Goal: Transaction & Acquisition: Purchase product/service

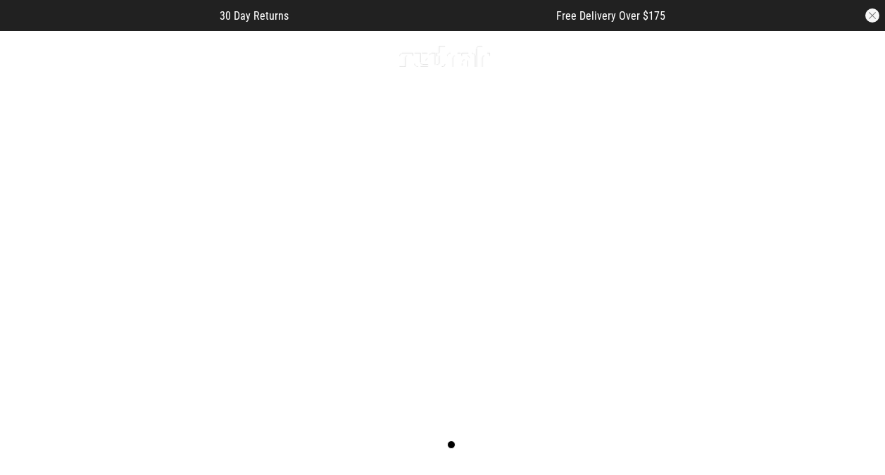
click at [423, 256] on link "3 / 4" at bounding box center [442, 251] width 885 height 443
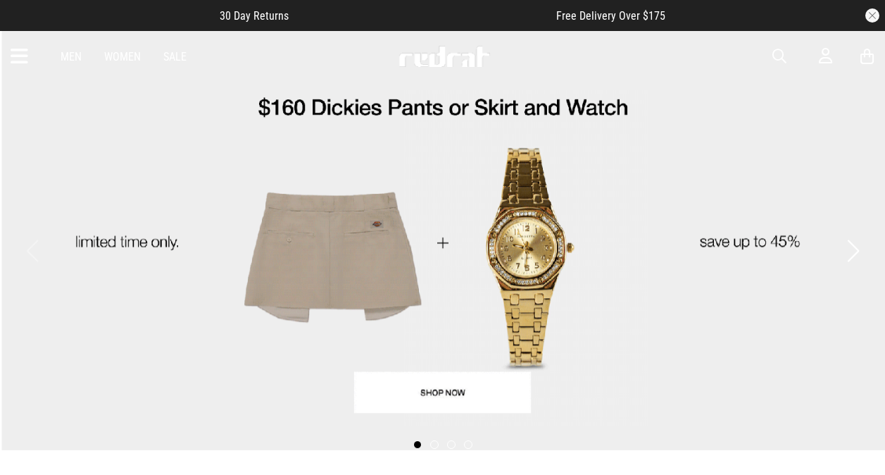
click at [856, 244] on button "Next slide" at bounding box center [853, 250] width 19 height 31
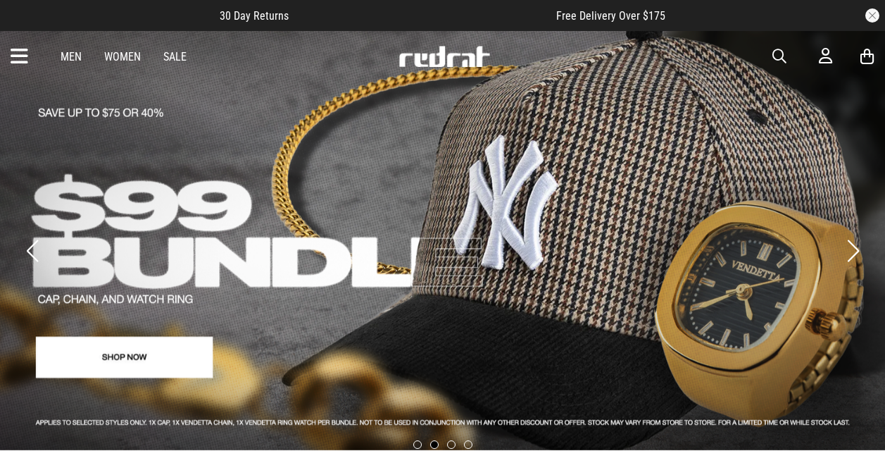
click at [334, 175] on link "2 / 4" at bounding box center [442, 240] width 885 height 420
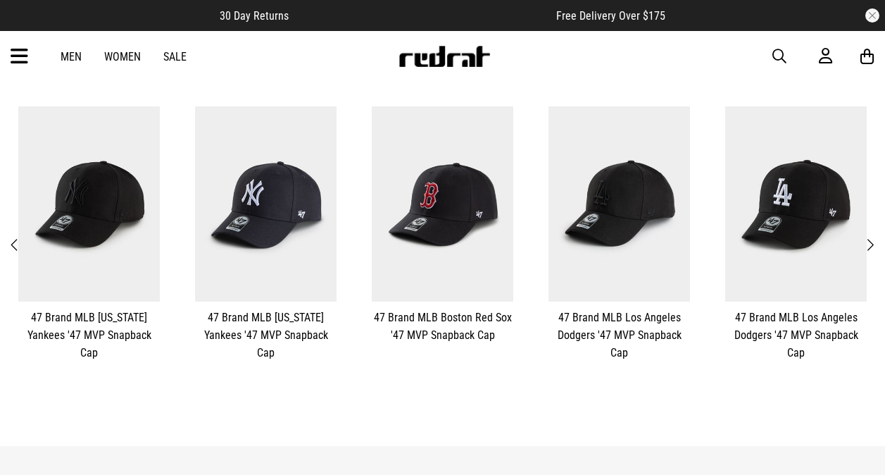
scroll to position [304, 0]
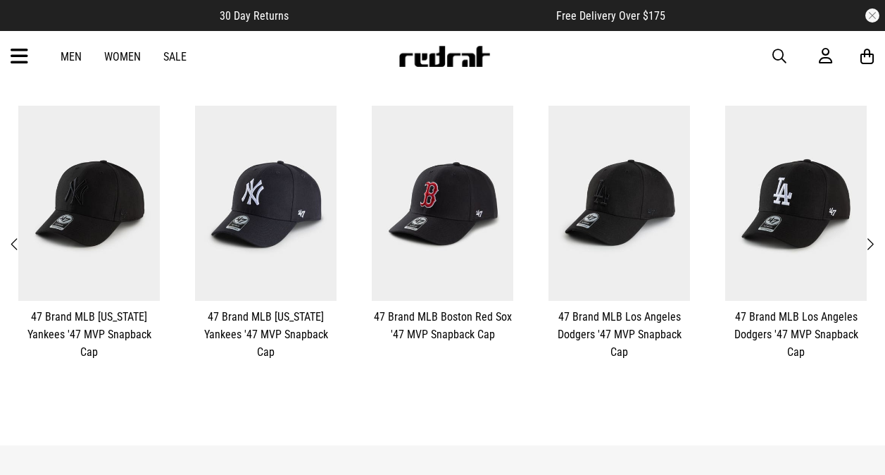
click at [872, 236] on span "Next" at bounding box center [869, 244] width 9 height 17
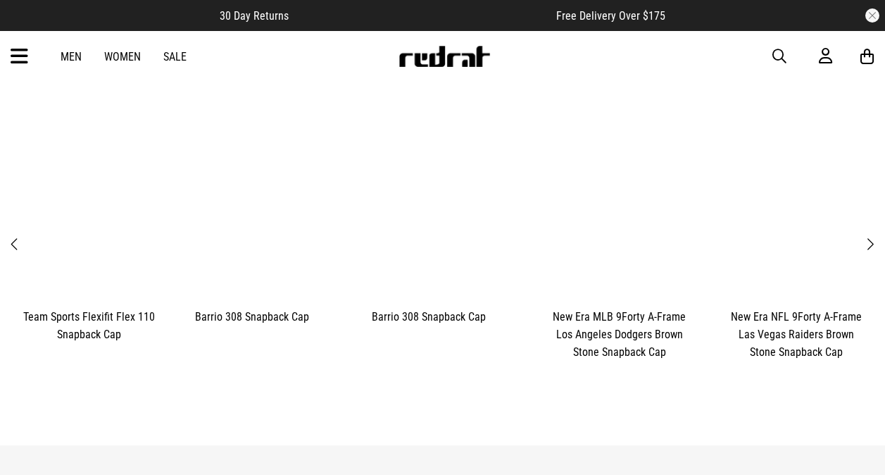
click at [872, 236] on span "Next" at bounding box center [869, 244] width 9 height 17
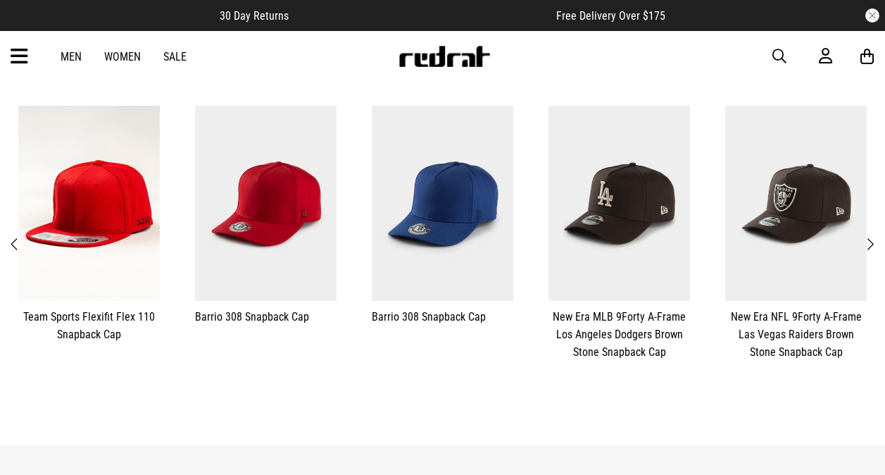
click at [872, 236] on span "Next" at bounding box center [869, 244] width 9 height 17
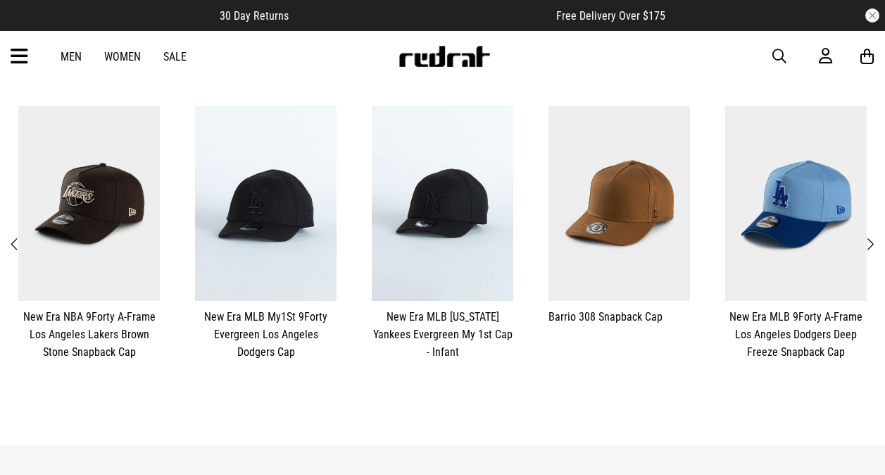
click at [872, 236] on span "Next" at bounding box center [869, 244] width 9 height 17
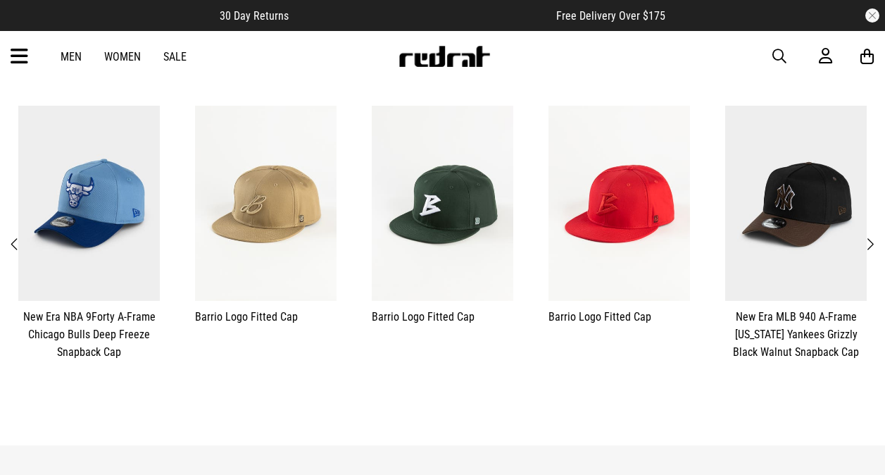
click at [872, 236] on span "Next" at bounding box center [869, 244] width 9 height 17
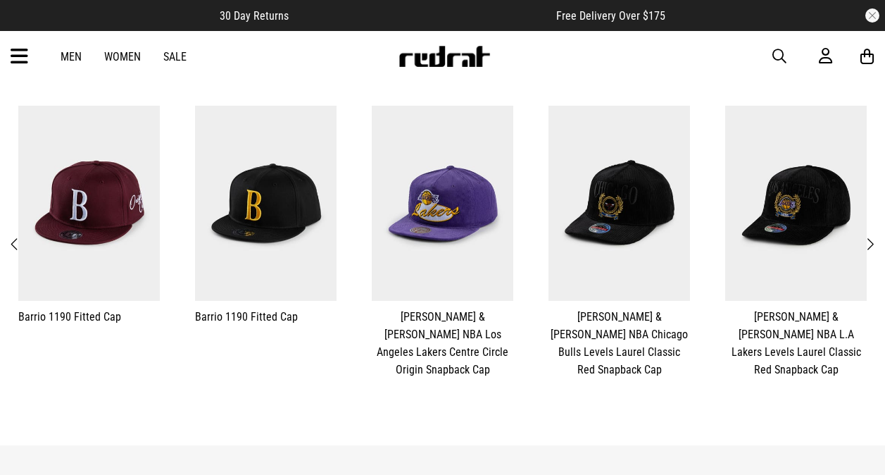
click at [872, 236] on span "Next" at bounding box center [869, 244] width 9 height 17
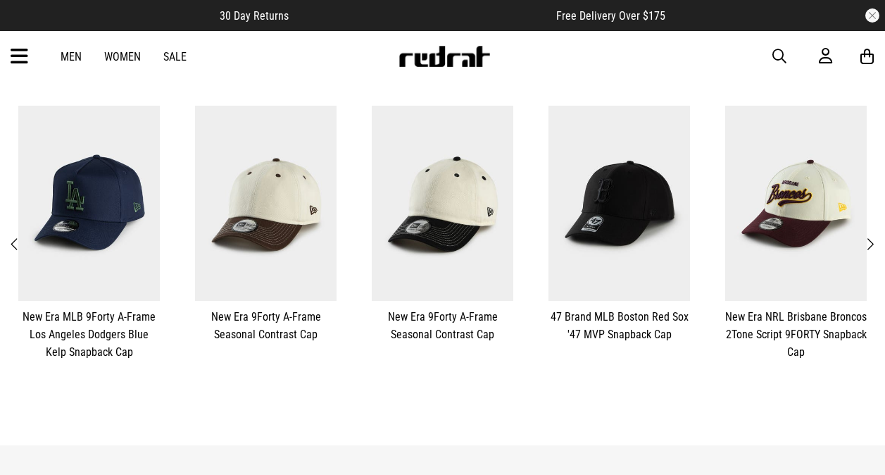
click at [872, 236] on span "Next" at bounding box center [869, 244] width 9 height 17
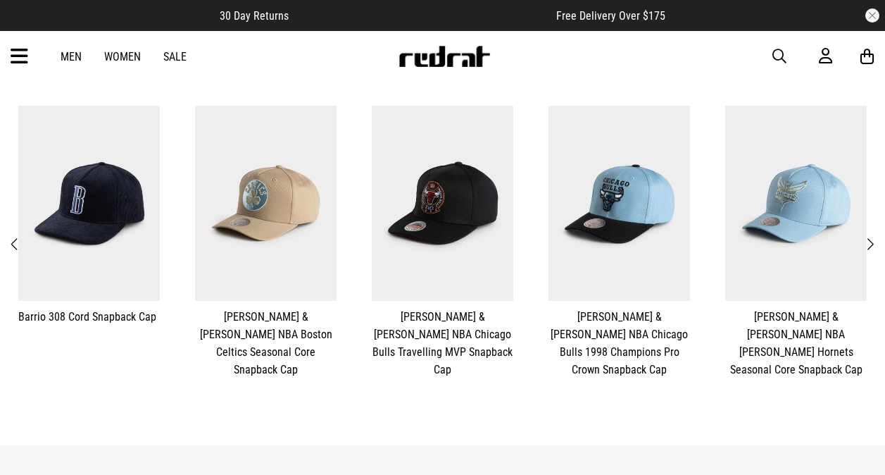
click at [872, 236] on span "Next" at bounding box center [869, 244] width 9 height 17
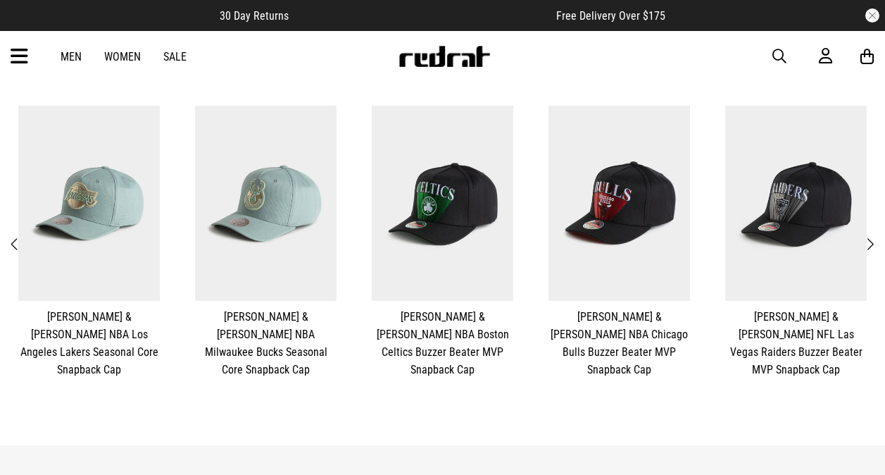
click at [872, 236] on span "Next" at bounding box center [869, 244] width 9 height 17
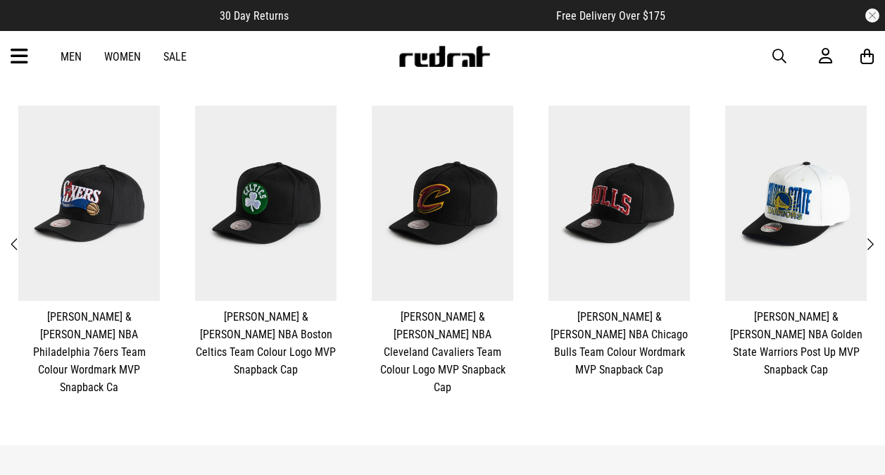
click at [872, 236] on span "Next" at bounding box center [869, 244] width 9 height 17
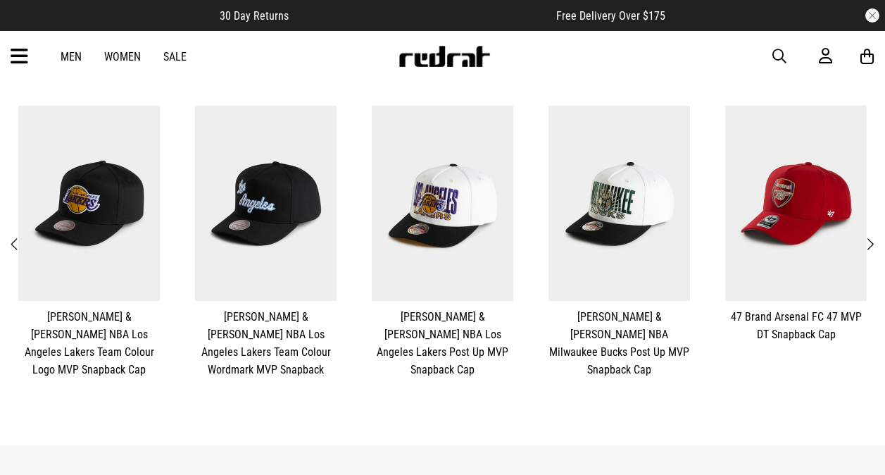
click at [872, 236] on span "Next" at bounding box center [869, 244] width 9 height 17
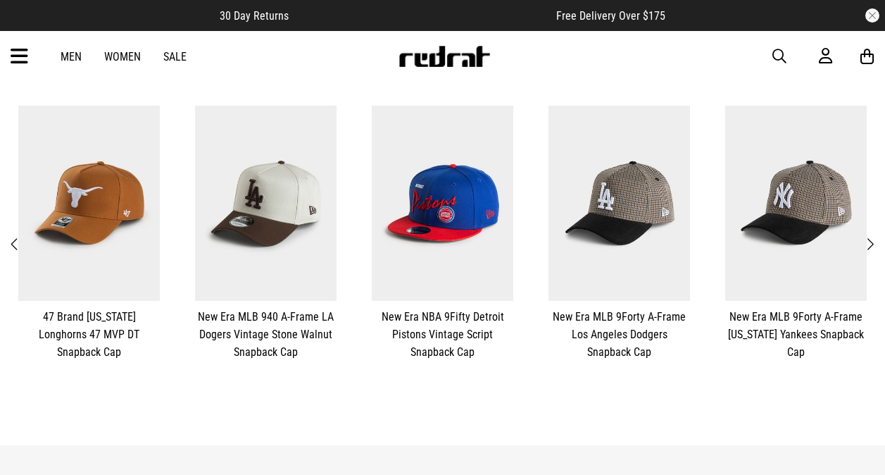
click at [872, 236] on span "Next" at bounding box center [869, 244] width 9 height 17
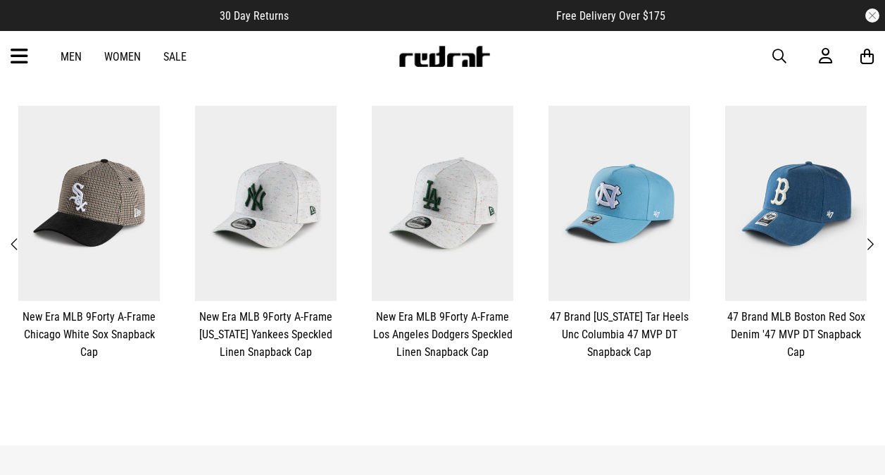
click at [872, 236] on span "Next" at bounding box center [869, 244] width 9 height 17
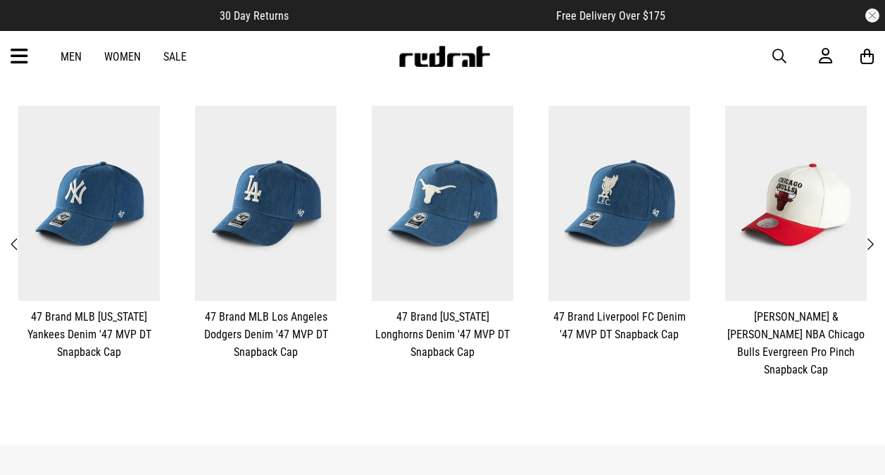
click at [872, 236] on span "Next" at bounding box center [869, 244] width 9 height 17
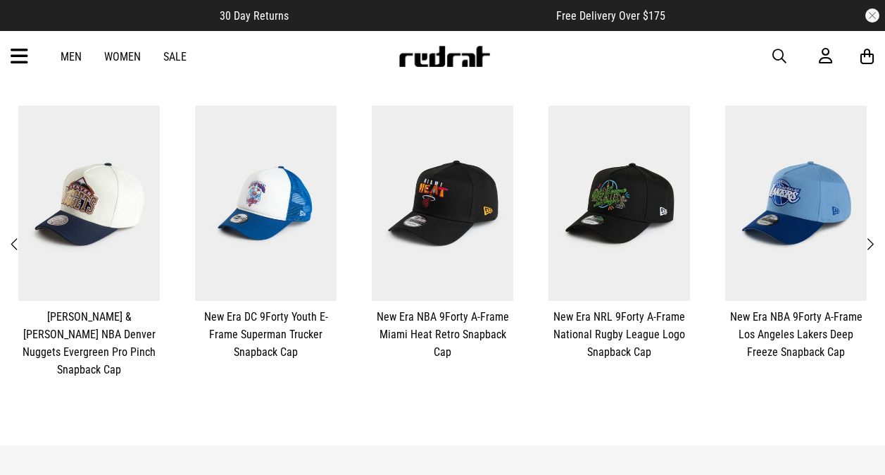
click at [872, 236] on span "Next" at bounding box center [869, 244] width 9 height 17
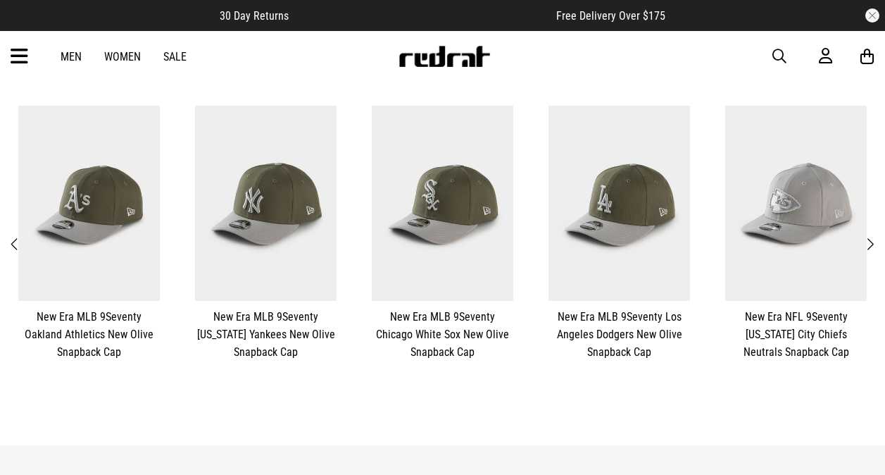
click at [872, 236] on span "Next" at bounding box center [869, 244] width 9 height 17
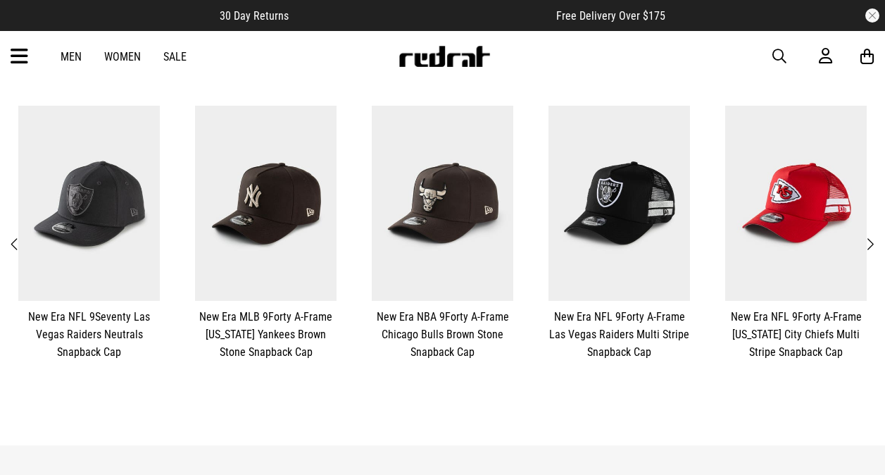
click at [872, 236] on span "Next" at bounding box center [869, 244] width 9 height 17
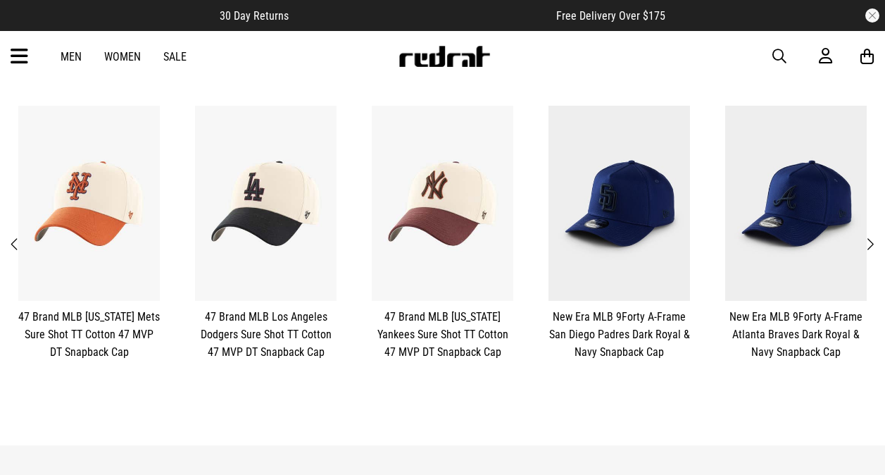
click at [872, 236] on span "Next" at bounding box center [869, 244] width 9 height 17
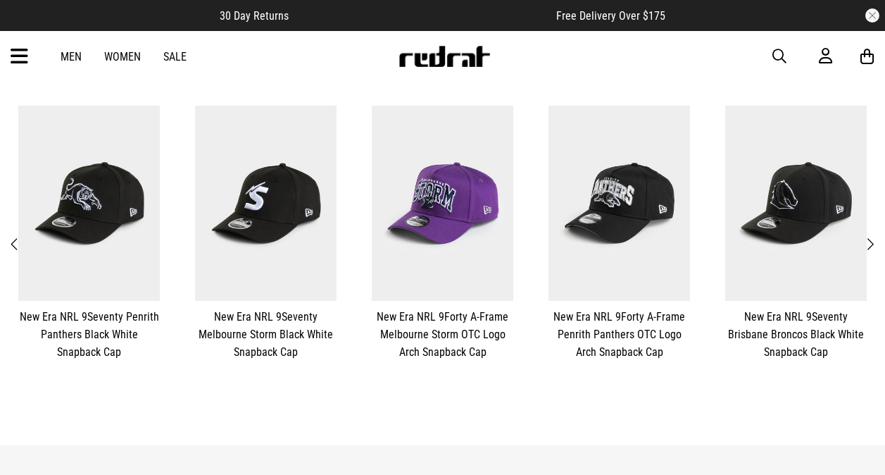
click at [872, 236] on span "Next" at bounding box center [869, 244] width 9 height 17
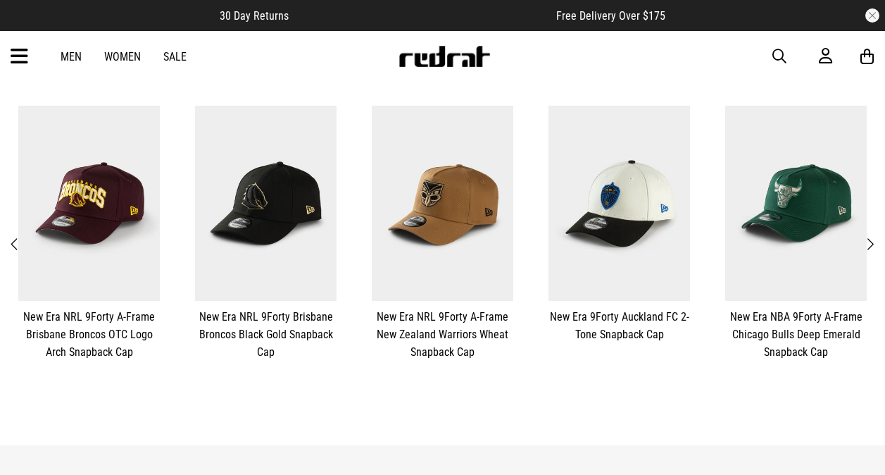
click at [872, 236] on span "Next" at bounding box center [869, 244] width 9 height 17
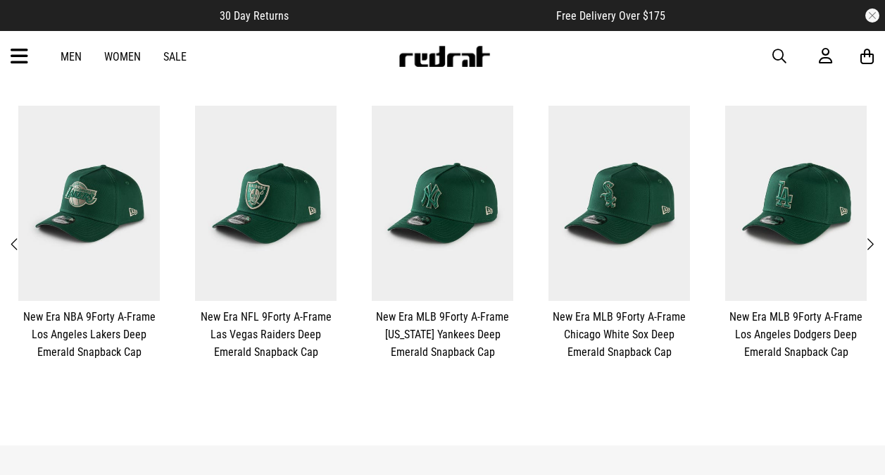
click at [872, 236] on span "Next" at bounding box center [869, 244] width 9 height 17
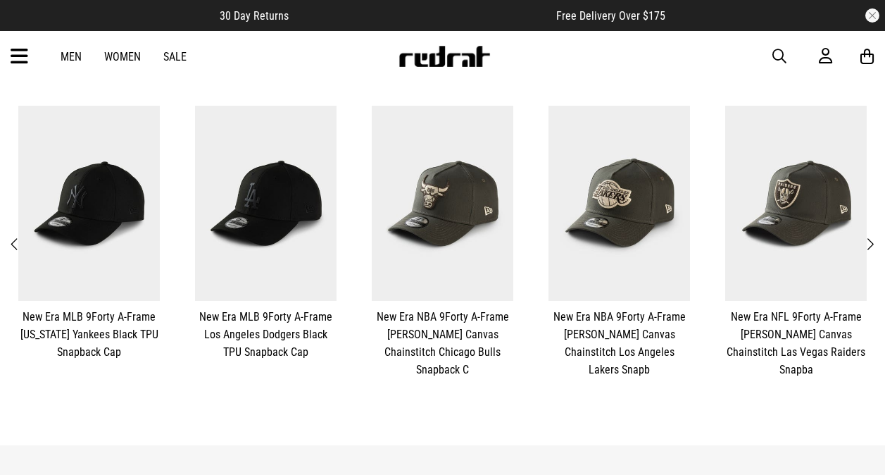
click at [872, 236] on span "Next" at bounding box center [869, 244] width 9 height 17
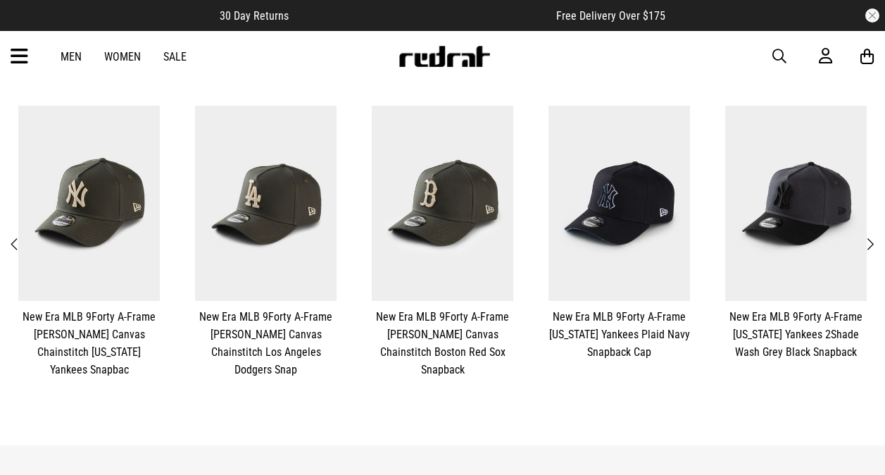
click at [872, 236] on span "Next" at bounding box center [869, 244] width 9 height 17
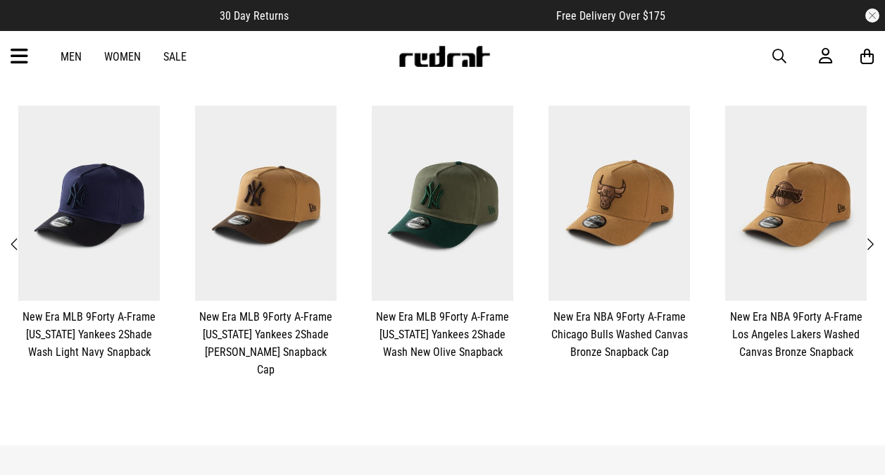
click at [6, 235] on button "Previous" at bounding box center [15, 244] width 18 height 18
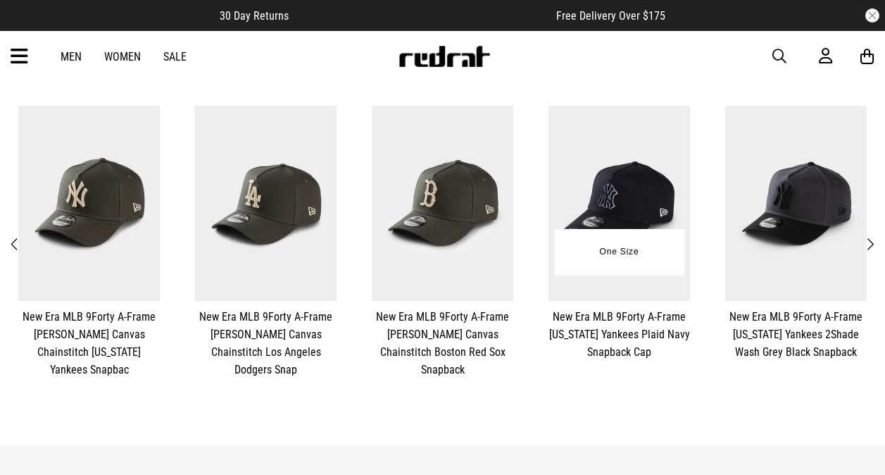
click at [647, 215] on img at bounding box center [620, 203] width 142 height 195
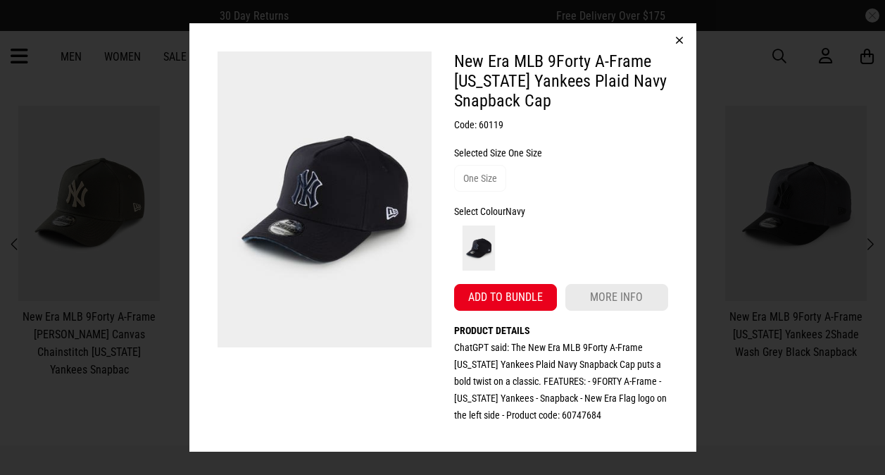
click at [682, 46] on button "button" at bounding box center [680, 40] width 34 height 34
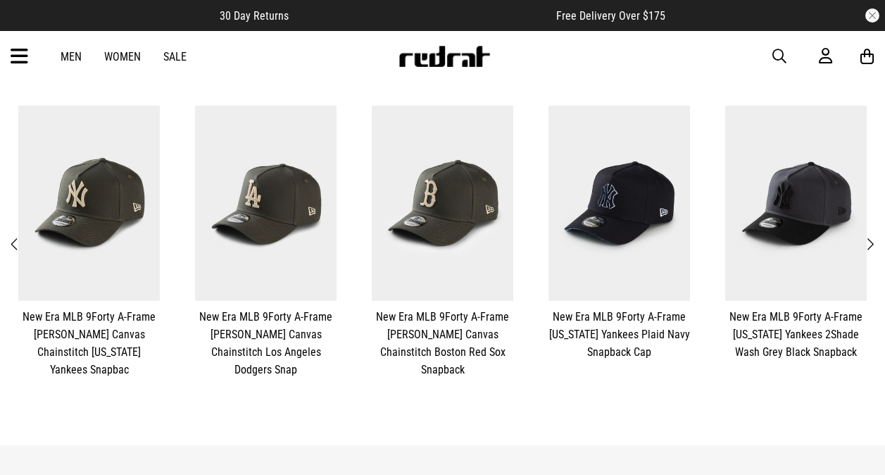
click at [871, 236] on span "Next" at bounding box center [869, 244] width 9 height 17
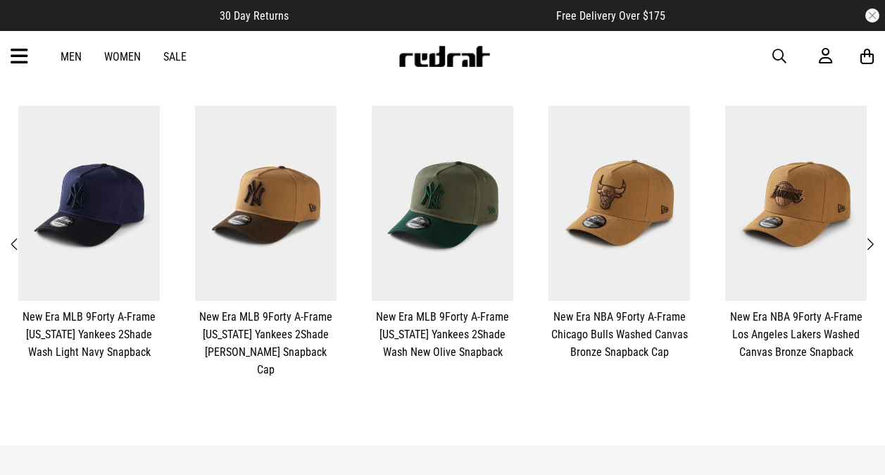
click at [871, 236] on span "Next" at bounding box center [869, 244] width 9 height 17
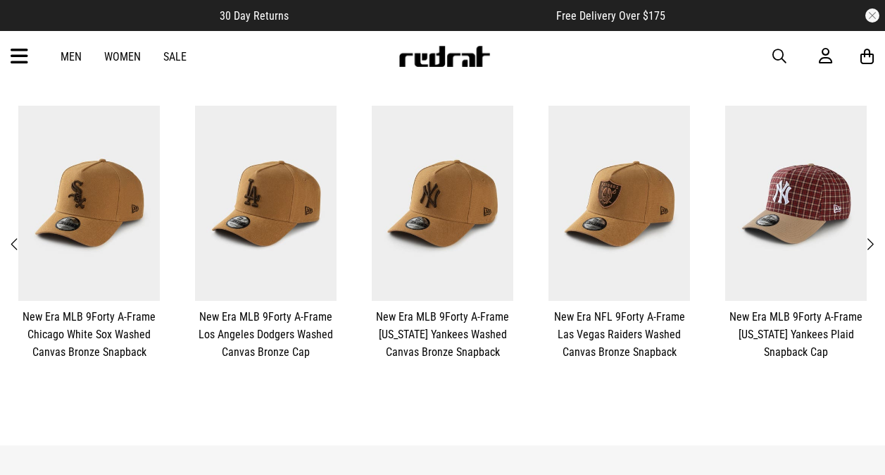
click at [871, 236] on span "Next" at bounding box center [869, 244] width 9 height 17
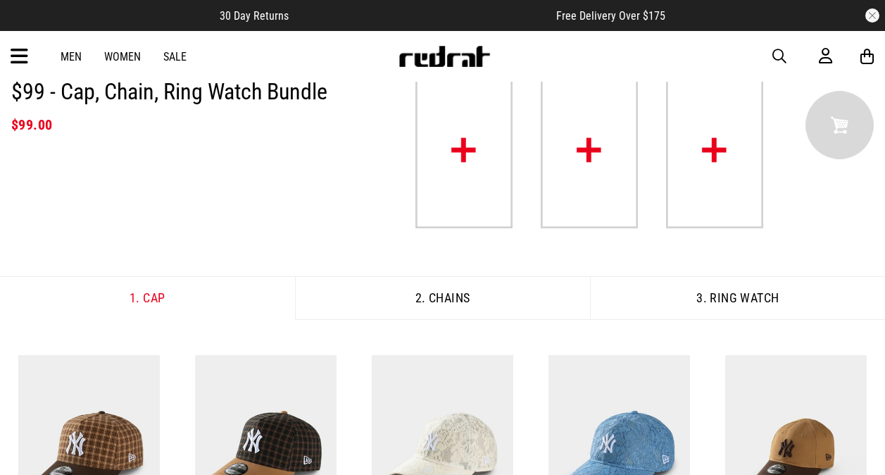
scroll to position [54, 0]
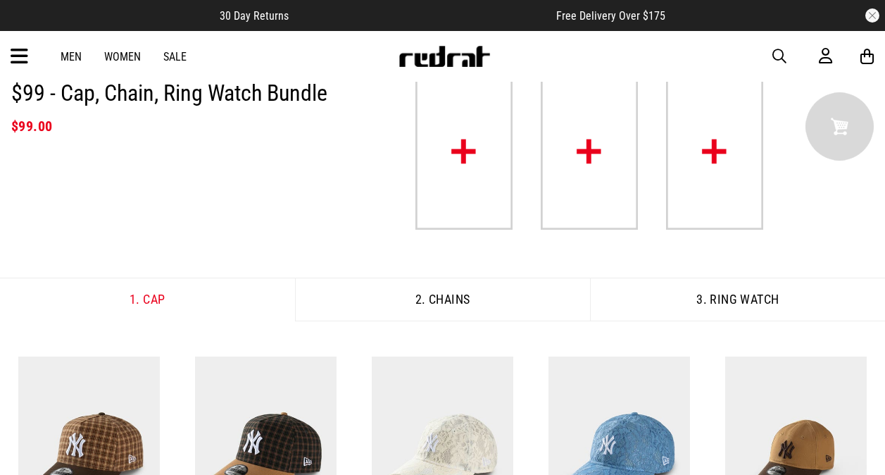
click at [739, 301] on button "3. Ring Watch" at bounding box center [737, 299] width 295 height 44
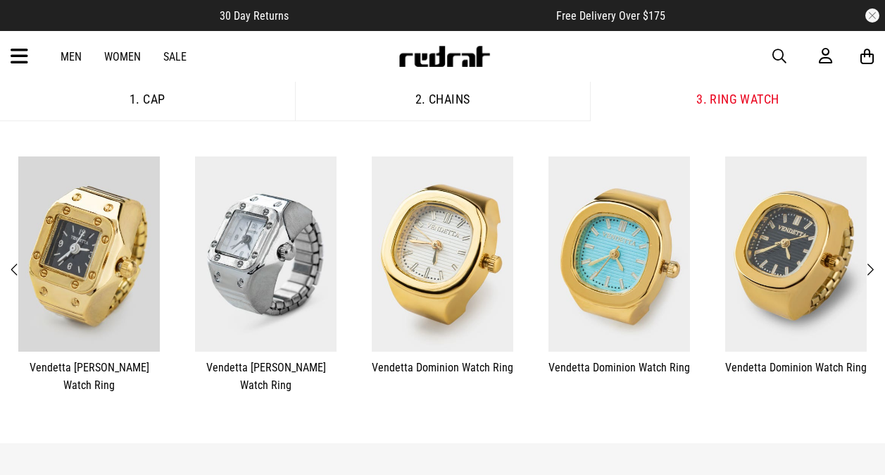
scroll to position [258, 0]
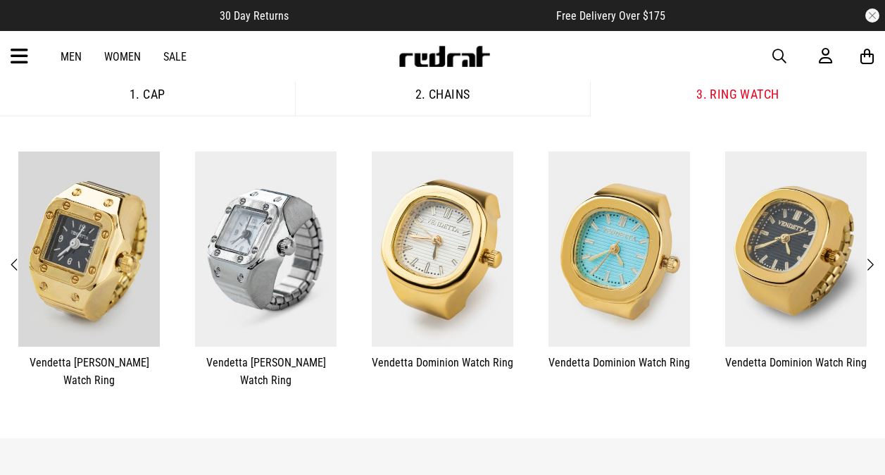
click at [876, 262] on button "Next" at bounding box center [870, 265] width 18 height 18
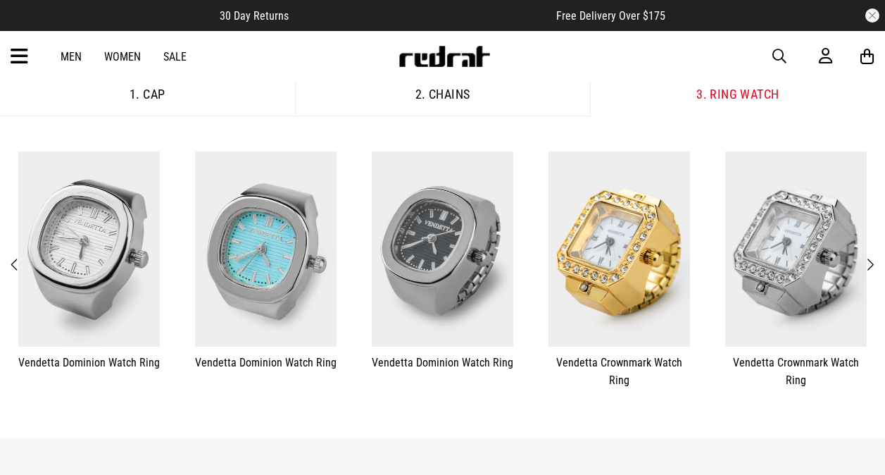
click at [876, 262] on button "Next" at bounding box center [870, 265] width 18 height 18
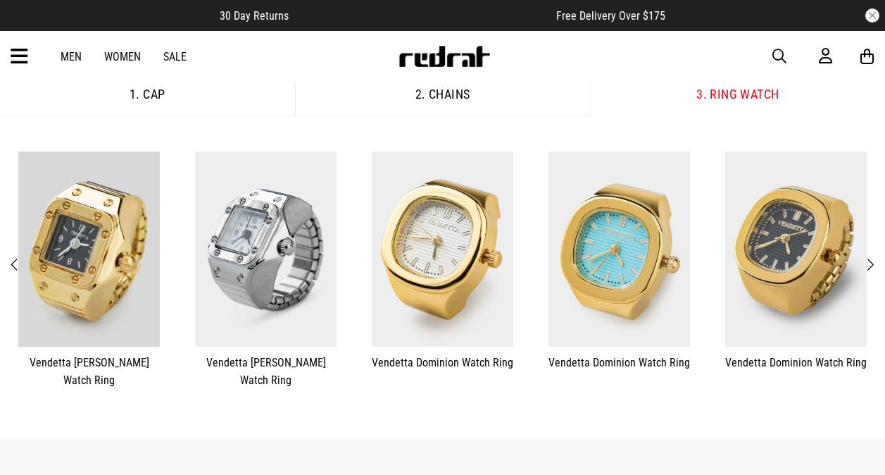
click at [456, 50] on img at bounding box center [444, 56] width 93 height 21
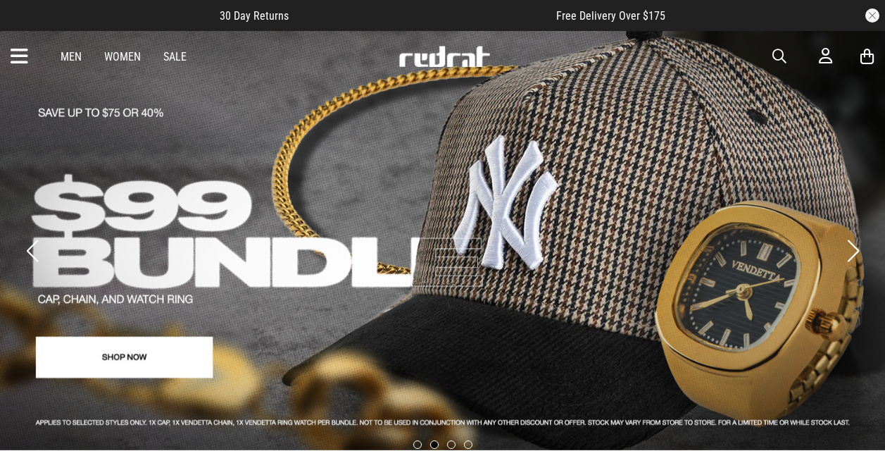
click at [18, 58] on icon at bounding box center [20, 56] width 18 height 23
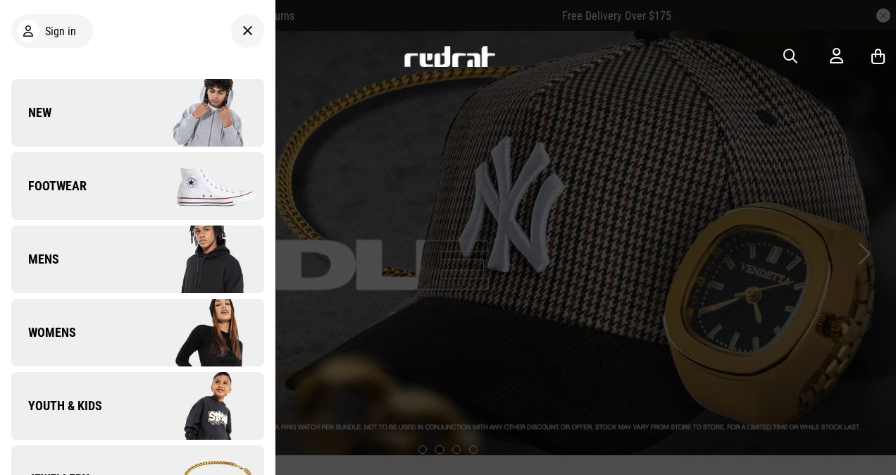
click at [165, 169] on img at bounding box center [200, 186] width 126 height 70
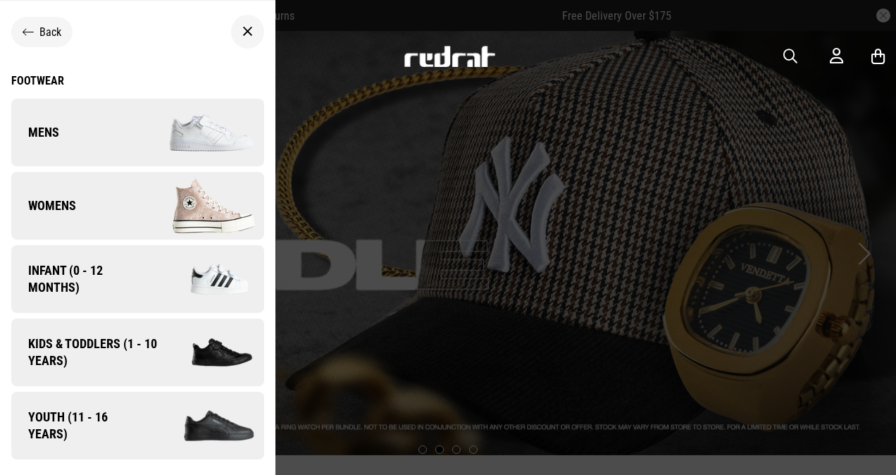
click at [148, 113] on img at bounding box center [200, 132] width 126 height 70
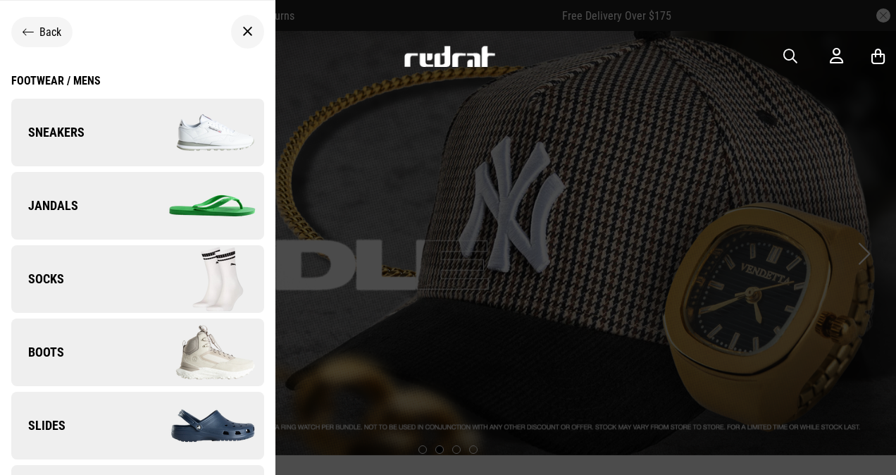
click at [145, 121] on img at bounding box center [200, 132] width 126 height 70
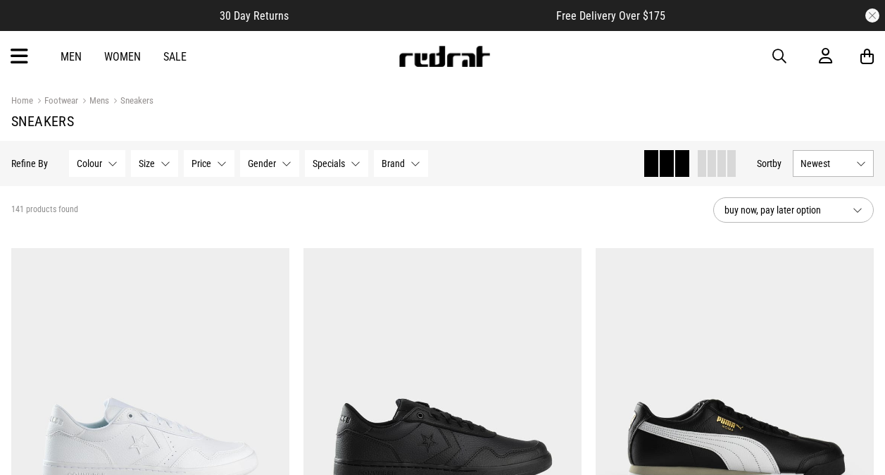
click at [156, 163] on button "Size None selected" at bounding box center [154, 163] width 47 height 27
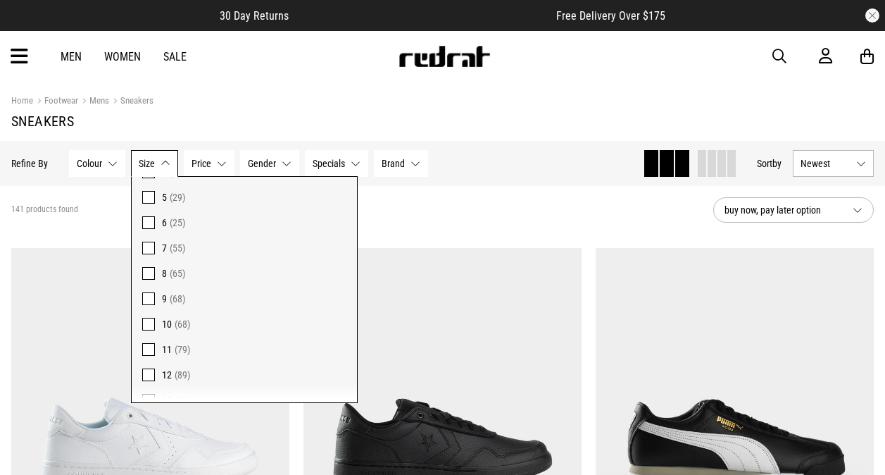
scroll to position [131, 0]
click at [147, 327] on span at bounding box center [148, 331] width 13 height 13
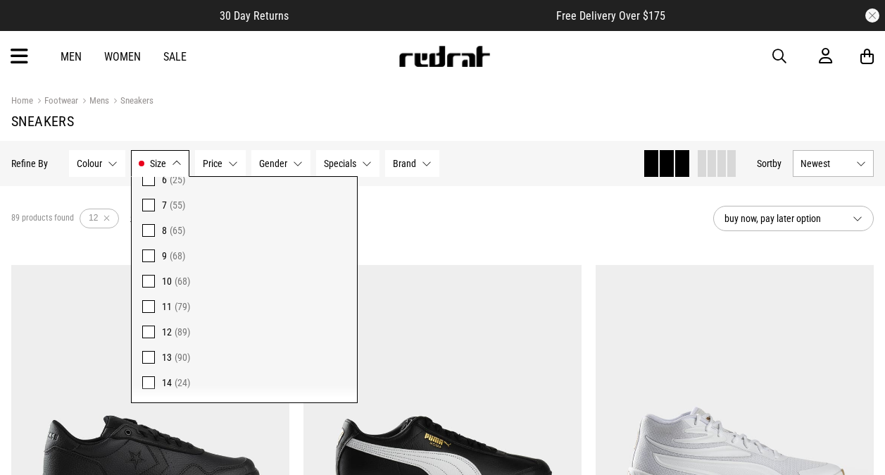
click at [163, 158] on span "Size" at bounding box center [158, 163] width 16 height 11
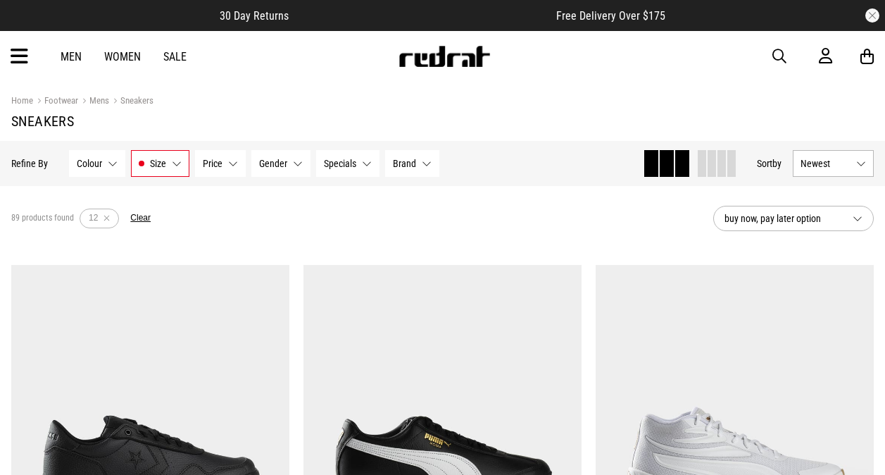
click at [827, 158] on span "Newest" at bounding box center [826, 163] width 50 height 11
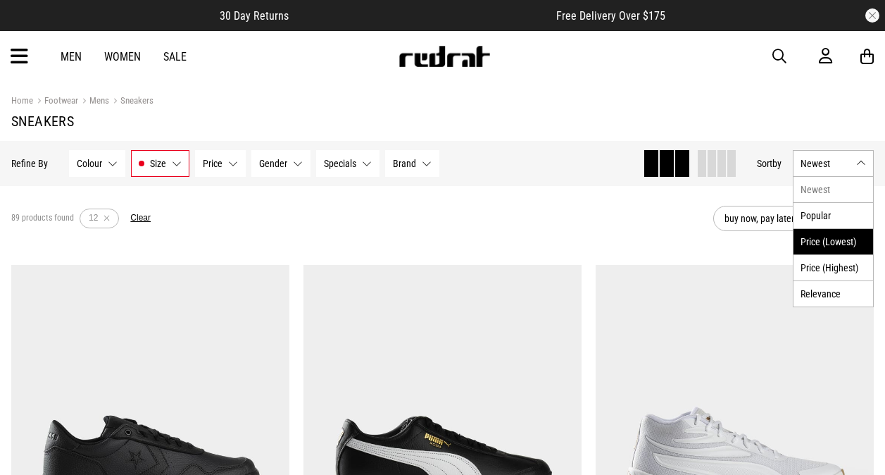
click at [836, 242] on li "Price (Lowest)" at bounding box center [834, 241] width 80 height 26
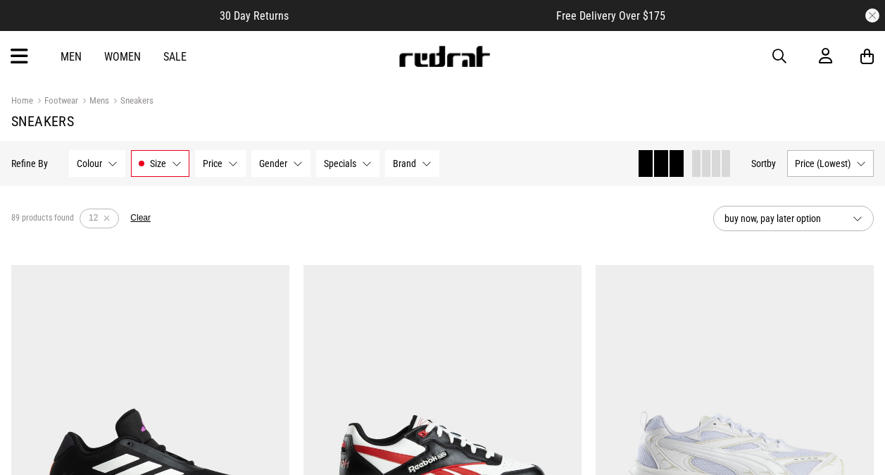
click at [598, 212] on div "89 products found Active Filters 12 Clear" at bounding box center [356, 218] width 691 height 42
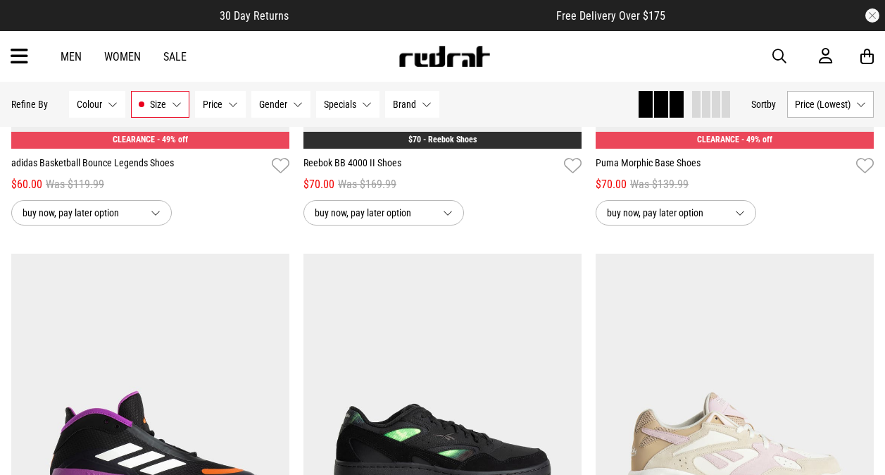
scroll to position [494, 0]
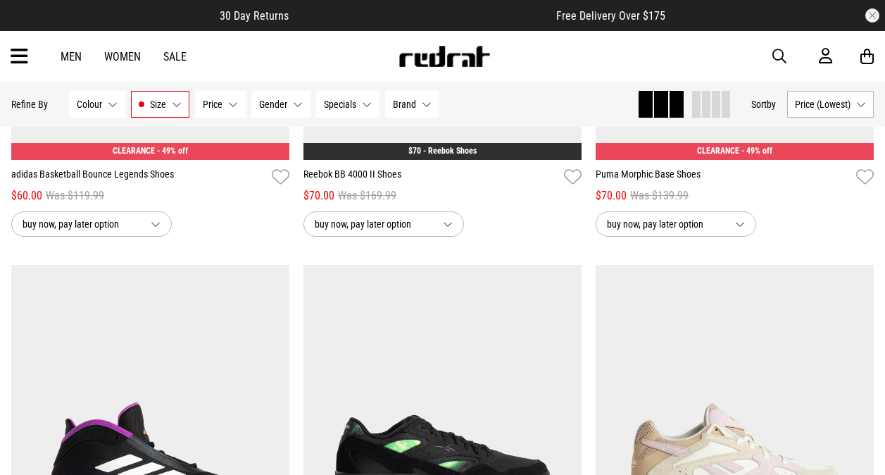
click at [584, 225] on div "**********" at bounding box center [442, 3] width 292 height 466
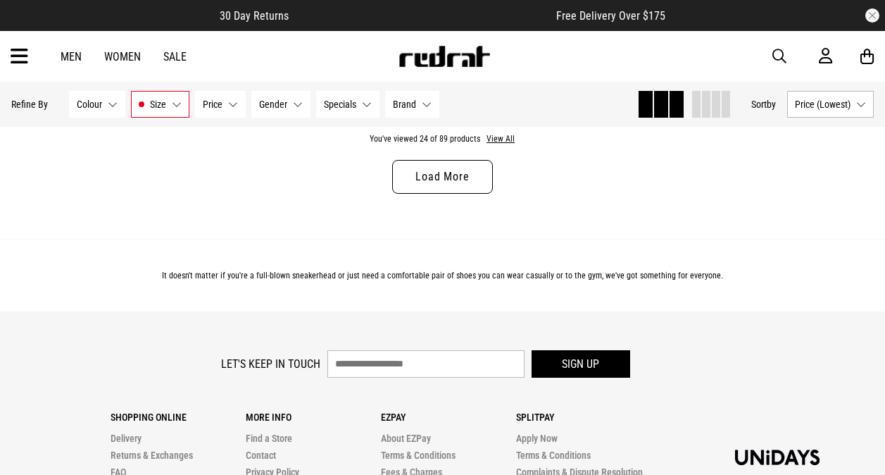
scroll to position [4128, 0]
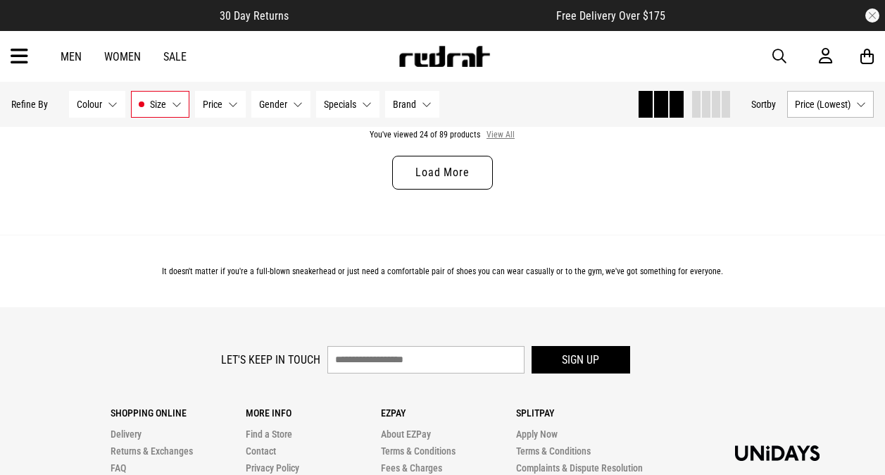
click at [503, 139] on button "View All" at bounding box center [501, 135] width 30 height 13
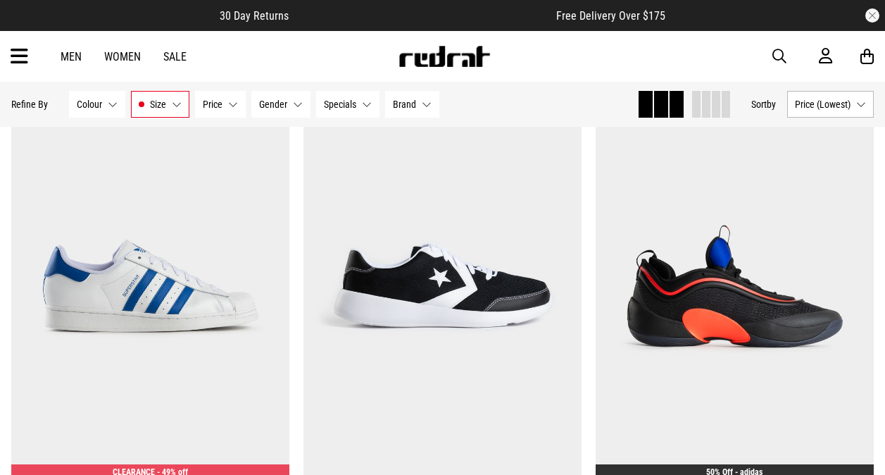
click at [586, 162] on div "**********" at bounding box center [442, 325] width 292 height 466
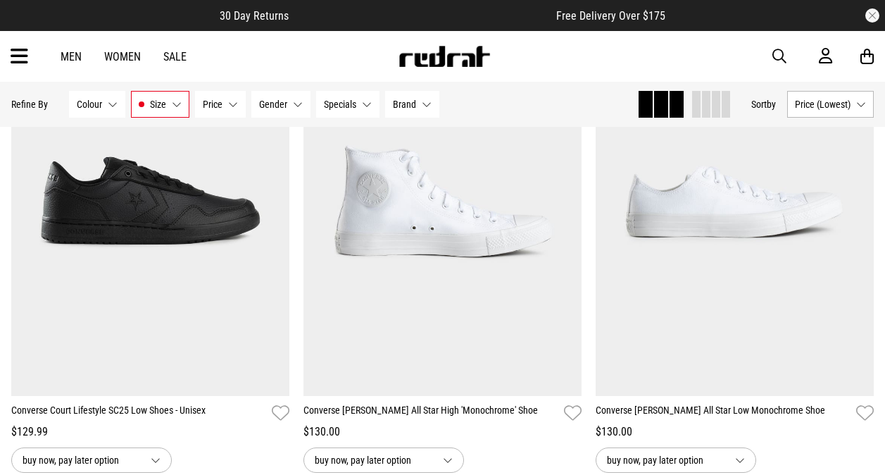
scroll to position [6804, 0]
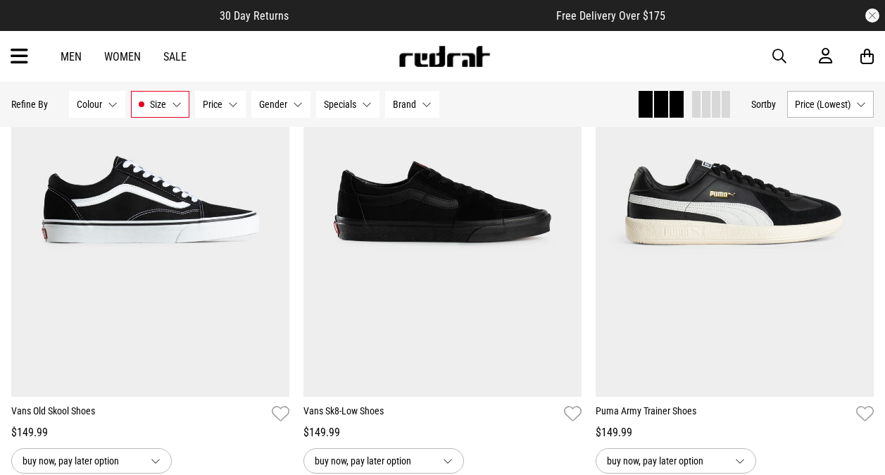
scroll to position [11311, 0]
